Goal: Task Accomplishment & Management: Complete application form

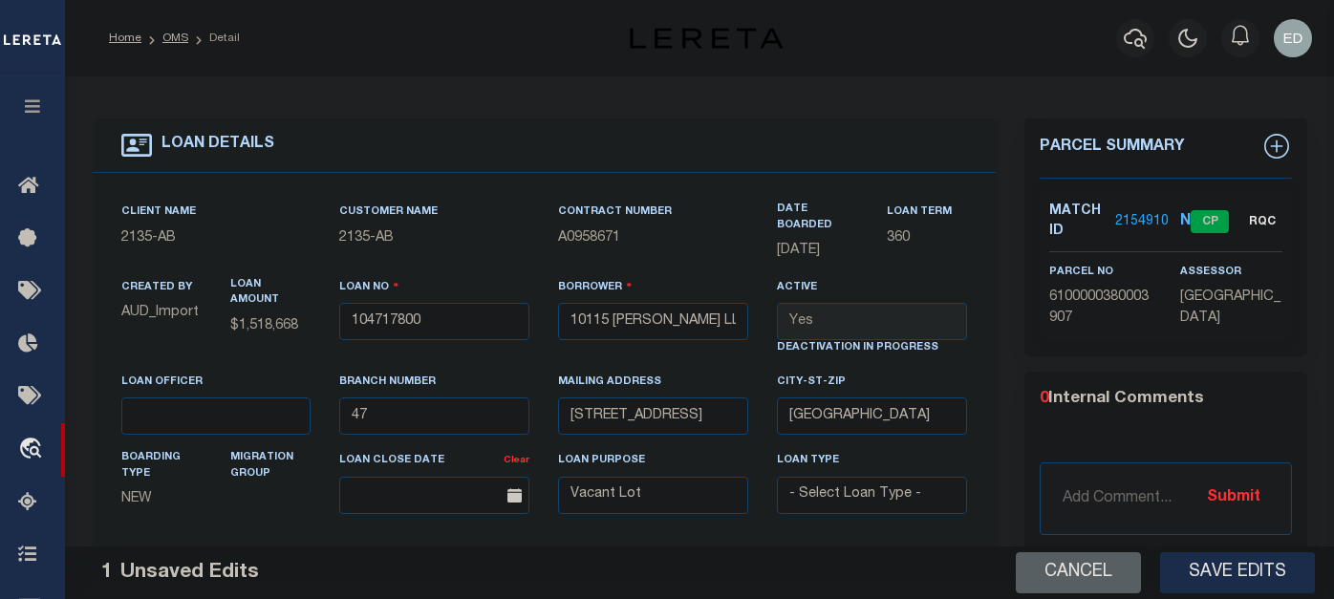
select select "7398"
select select "22686"
select select "400"
select select "NonEscrow"
click at [226, 421] on select "- Select Loan Officer - 1091 1144 1182 1201 1221 1331 1415 1436 1438 1461 1502 …" at bounding box center [216, 416] width 190 height 37
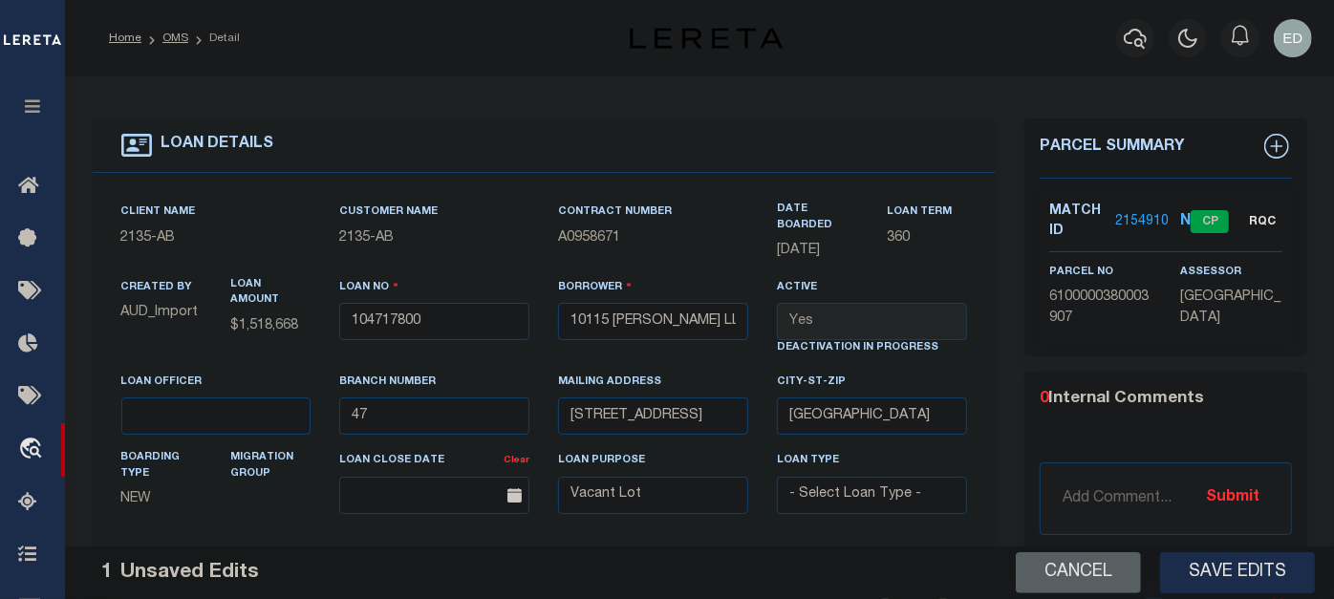
click at [243, 406] on select "- Select Loan Officer - 1091 1144 1182 1201 1221 1331 1415 1436 1438 1461 1502 …" at bounding box center [216, 416] width 190 height 37
click at [757, 149] on div "LOAN DETAILS" at bounding box center [545, 146] width 904 height 54
click at [345, 238] on span "2135" at bounding box center [354, 237] width 31 height 13
copy span "2135"
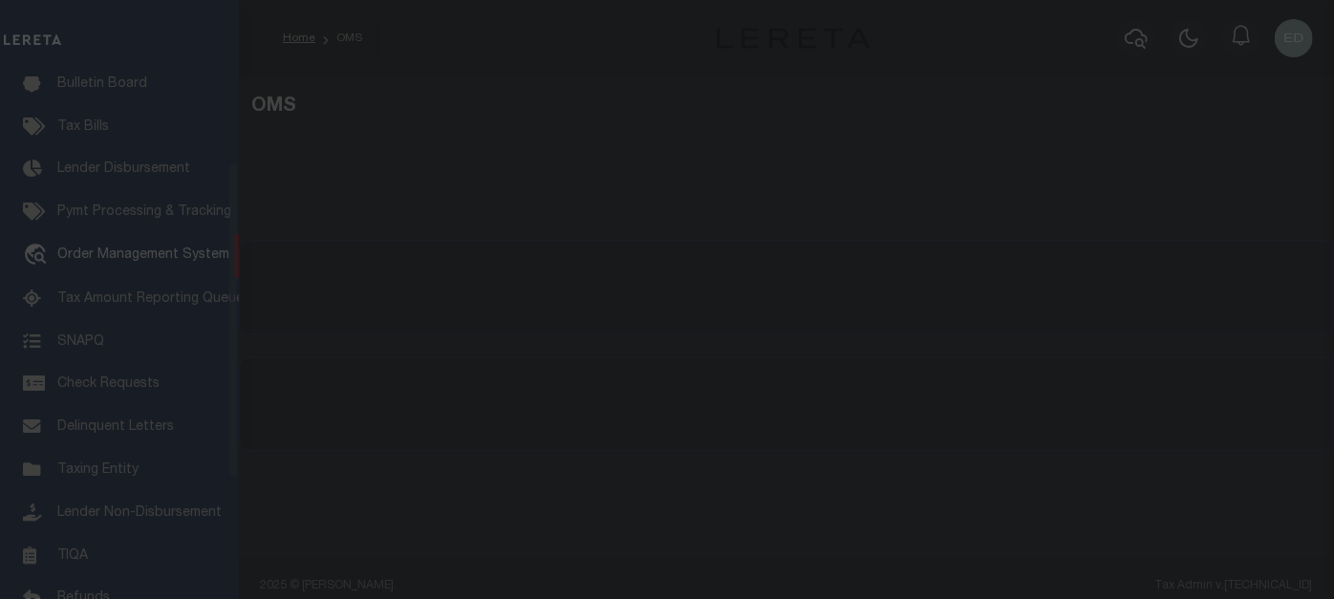
scroll to position [141, 0]
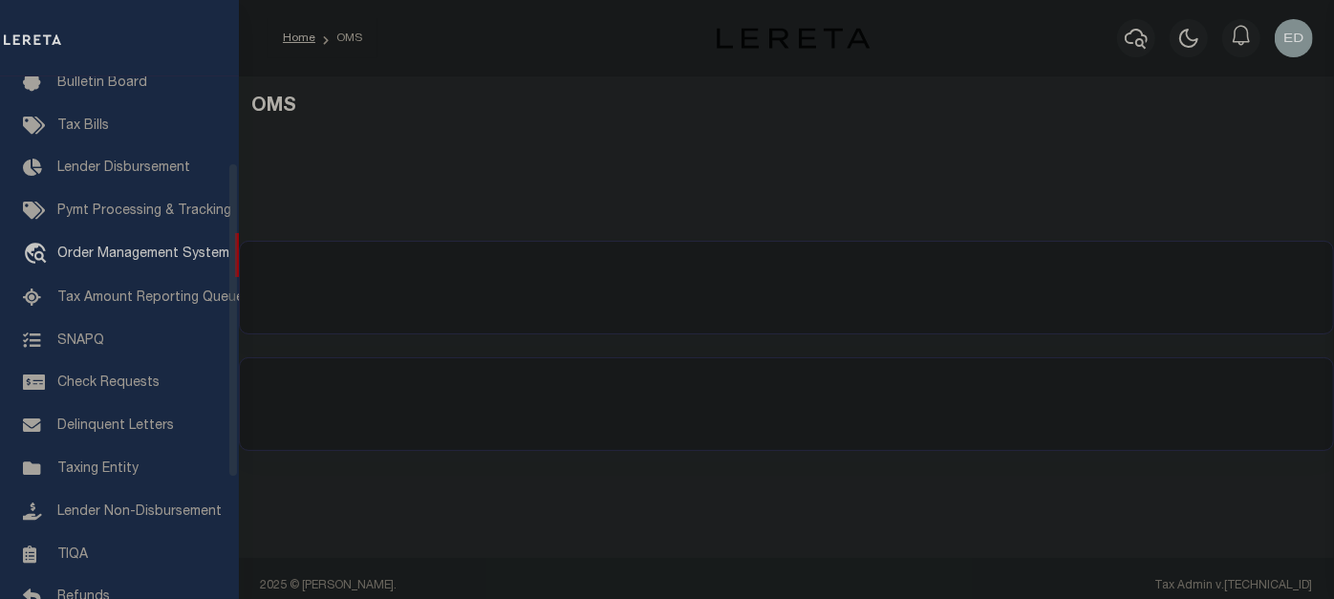
select select "200"
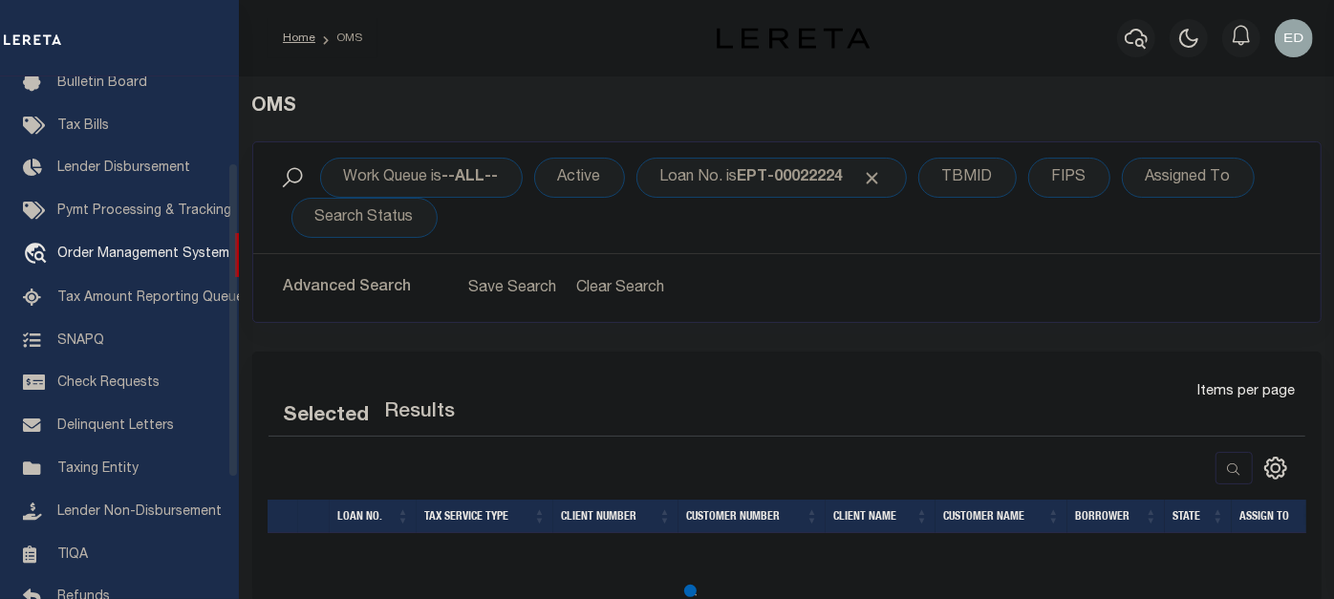
select select "200"
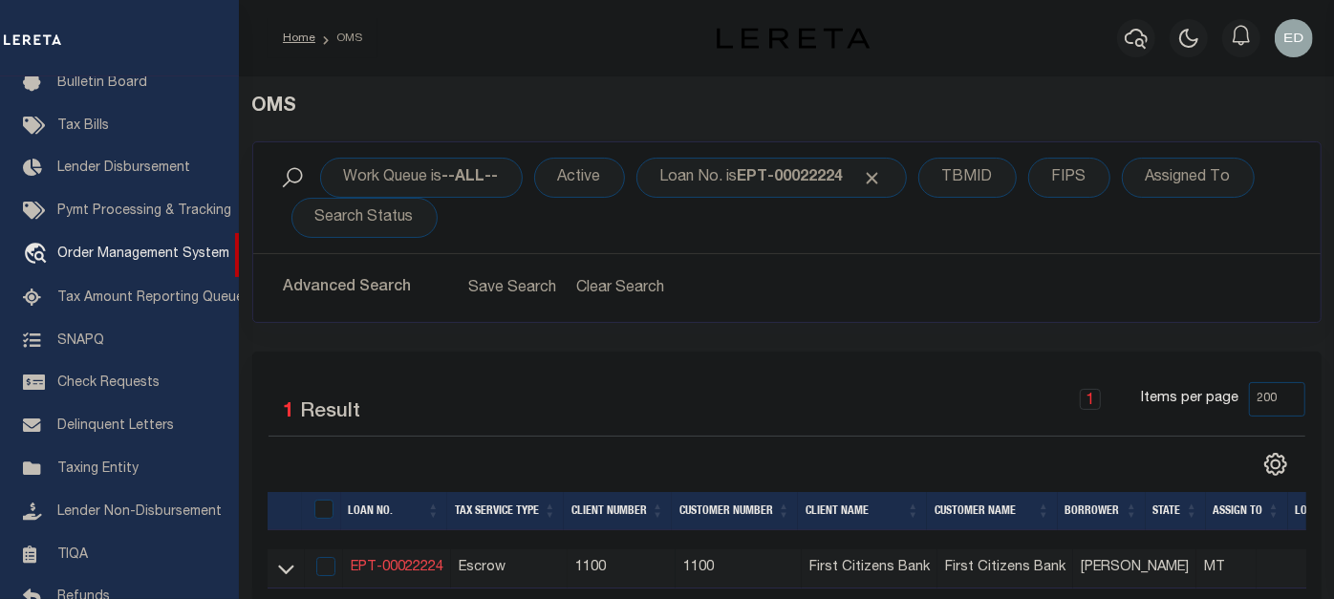
click at [399, 564] on link "EPT-00022224" at bounding box center [397, 567] width 93 height 13
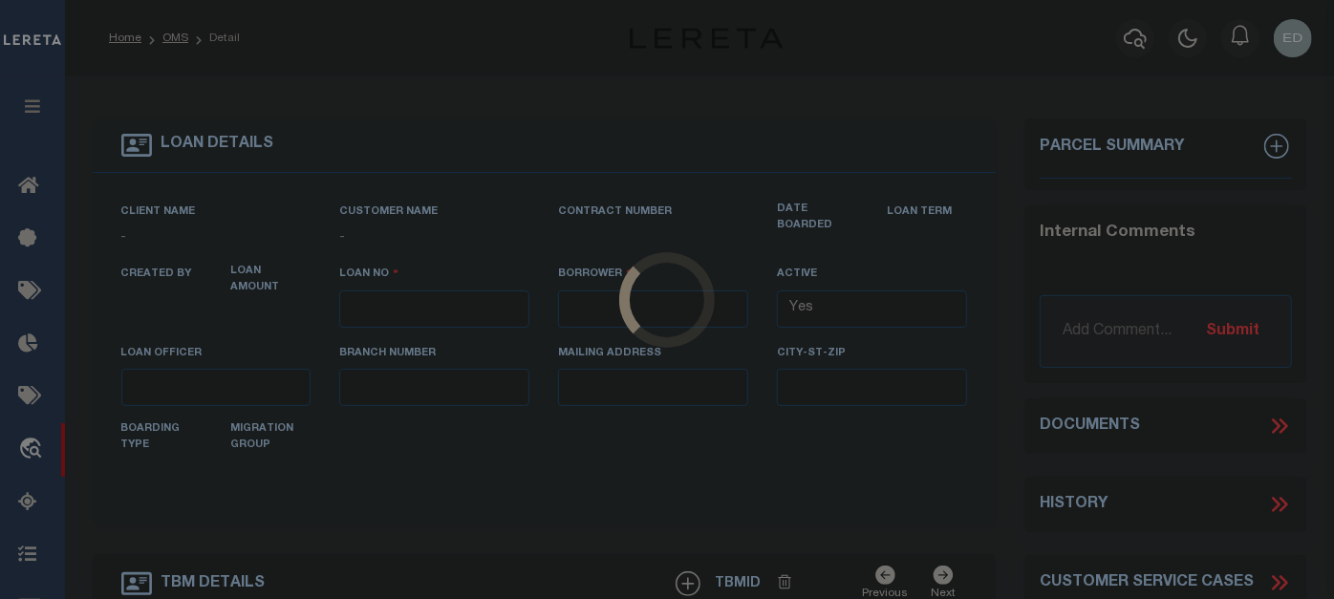
type input "EPT-00022224"
type input "[PERSON_NAME]"
select select
type input "715 FIRE LN"
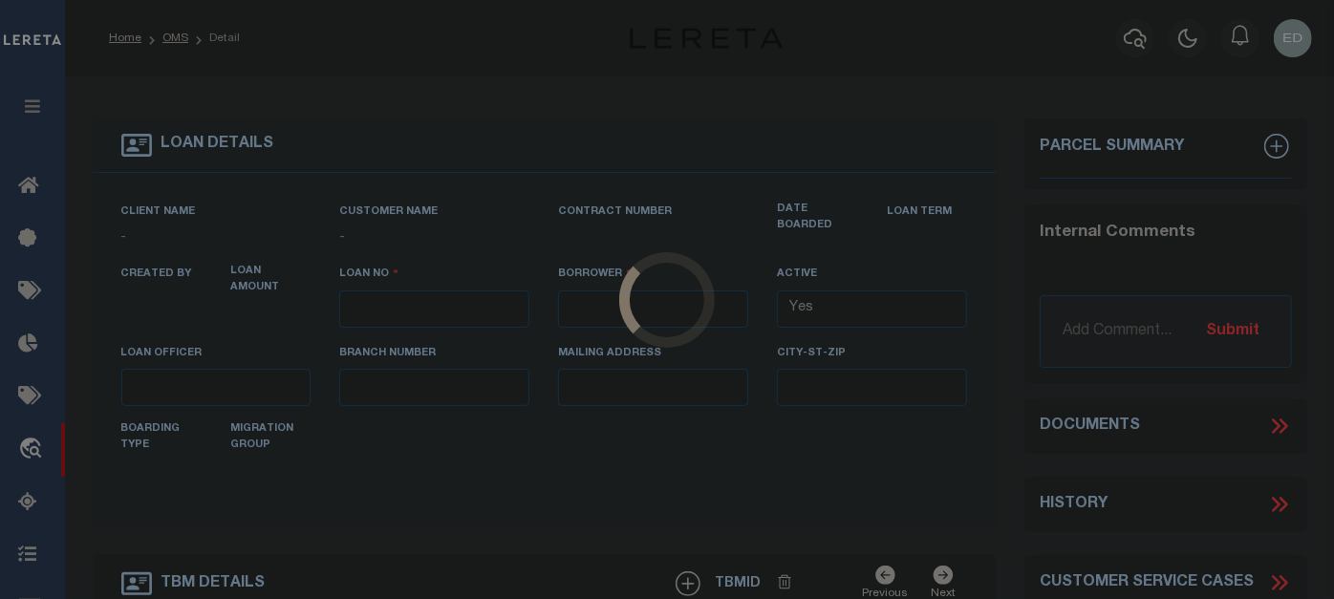
type input "ANACONDA MT 59711-6198"
type input "06/10/2025"
select select "10"
select select "Escrow"
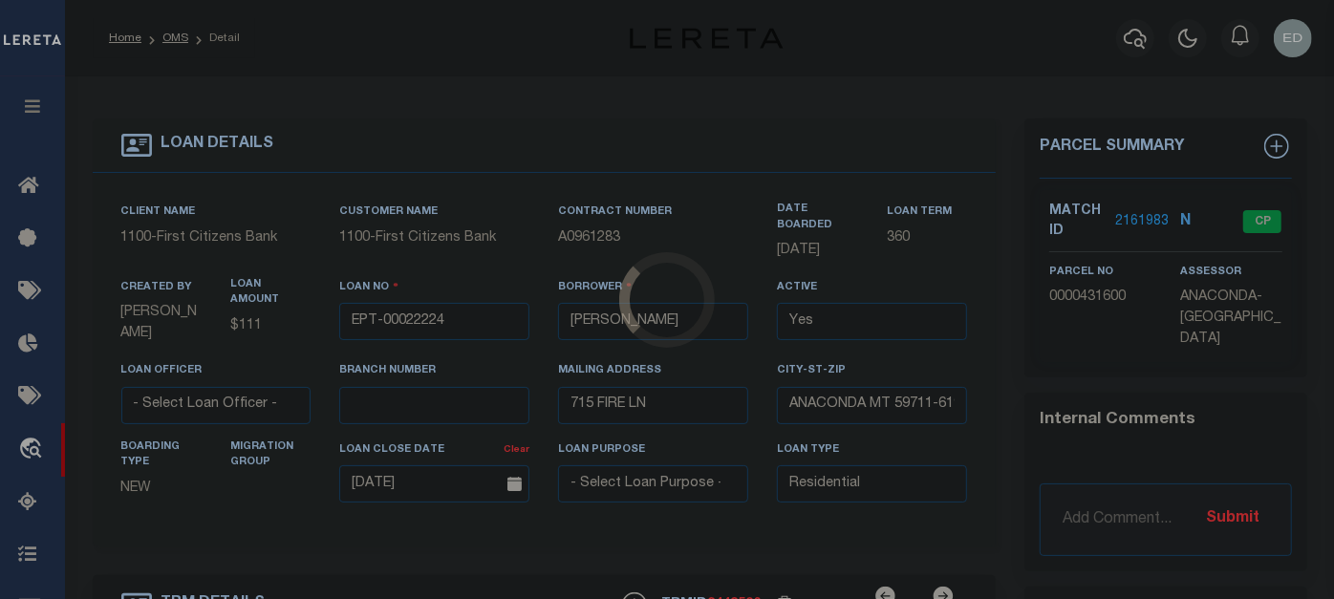
select select "8254"
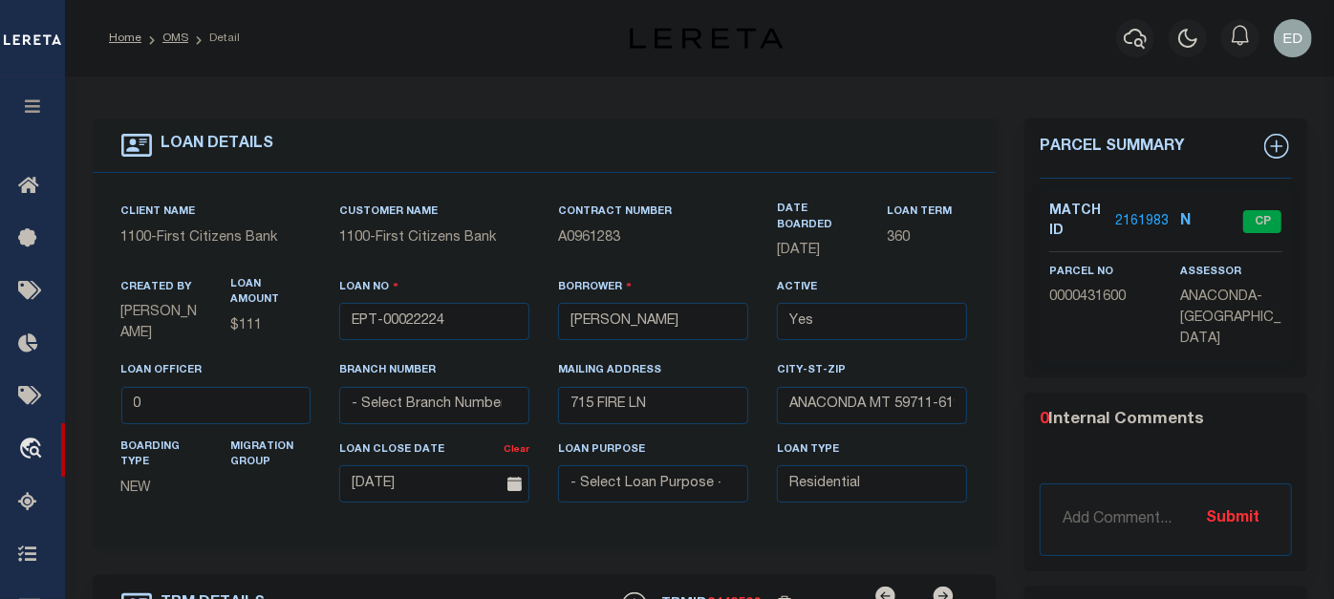
type input "715 FIRE LN"
select select
type input "ANACONDA MT 59711-6198"
type input "MT"
type textarea "715 Fire LN Anaconda MT 59711-6198"
